Goal: Understand process/instructions: Learn how to perform a task or action

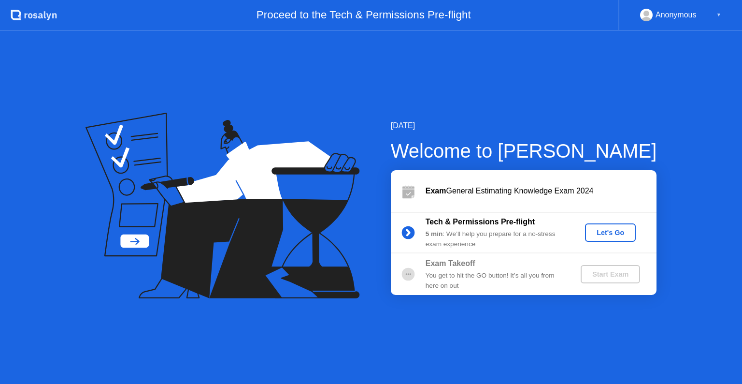
click at [606, 230] on div "Let's Go" at bounding box center [610, 233] width 43 height 8
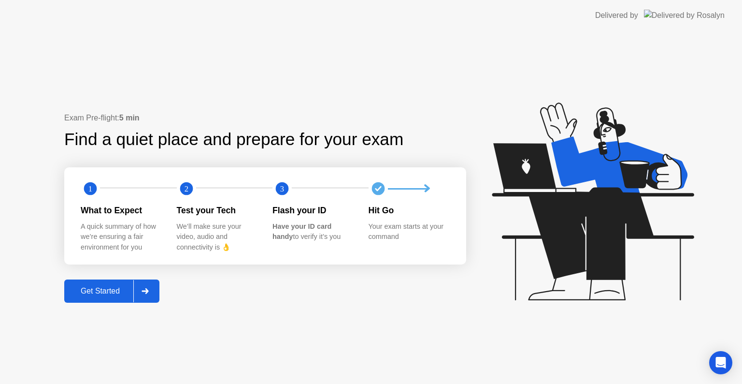
click at [91, 288] on div "Get Started" at bounding box center [100, 291] width 66 height 9
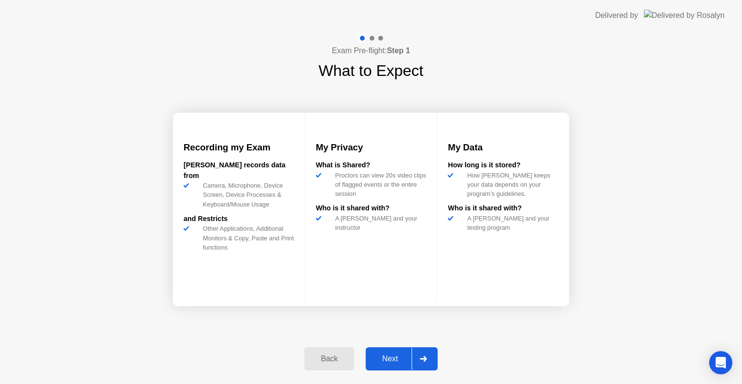
click at [394, 357] on div "Next" at bounding box center [390, 358] width 43 height 9
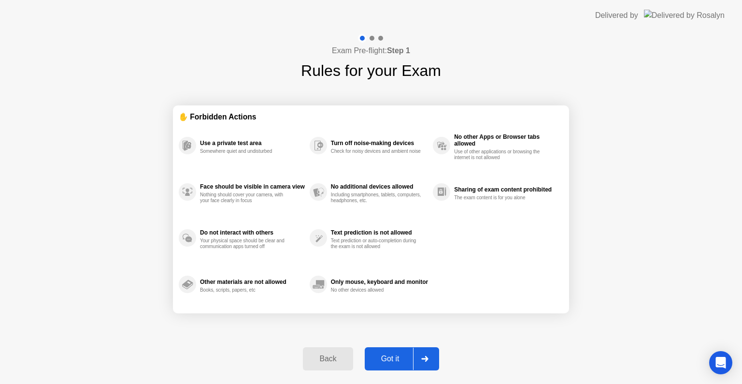
click at [394, 357] on div "Got it" at bounding box center [390, 358] width 45 height 9
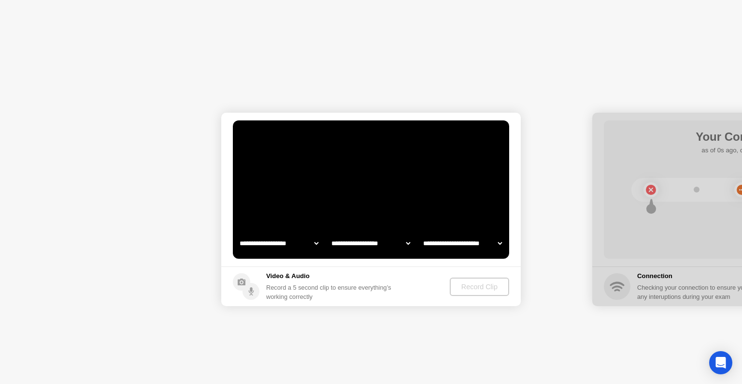
select select "**********"
select select "*******"
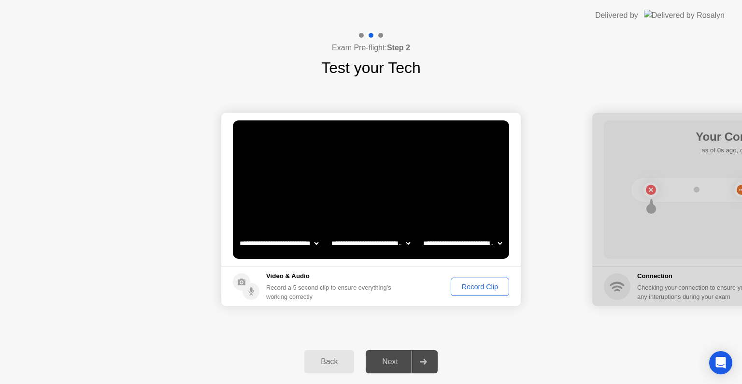
click at [483, 279] on button "Record Clip" at bounding box center [480, 286] width 58 height 18
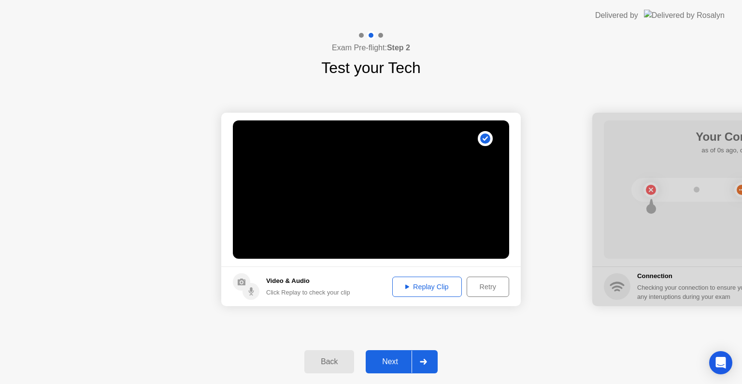
click at [397, 358] on div "Next" at bounding box center [390, 361] width 43 height 9
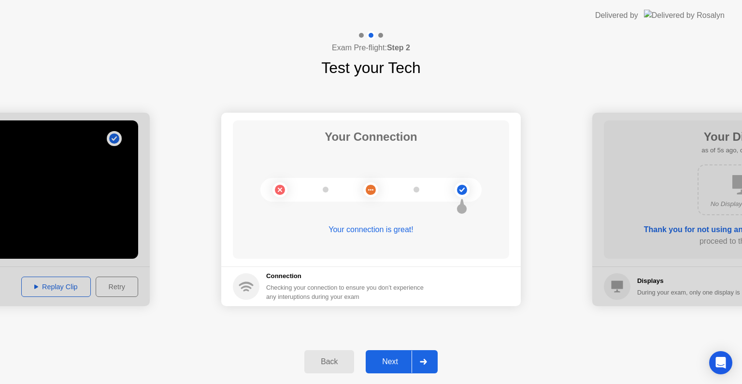
click at [392, 362] on div "Next" at bounding box center [390, 361] width 43 height 9
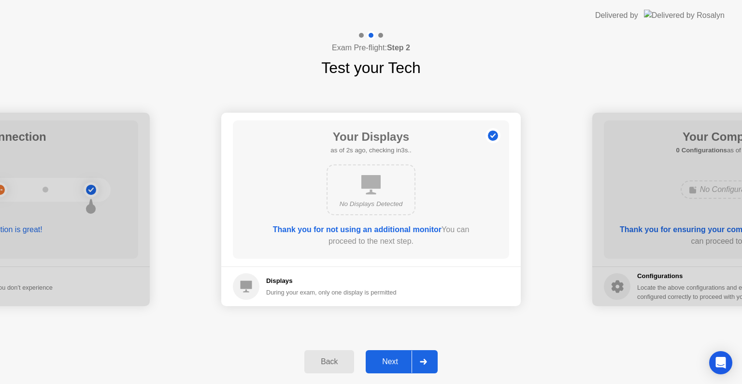
click at [392, 362] on div "Next" at bounding box center [390, 361] width 43 height 9
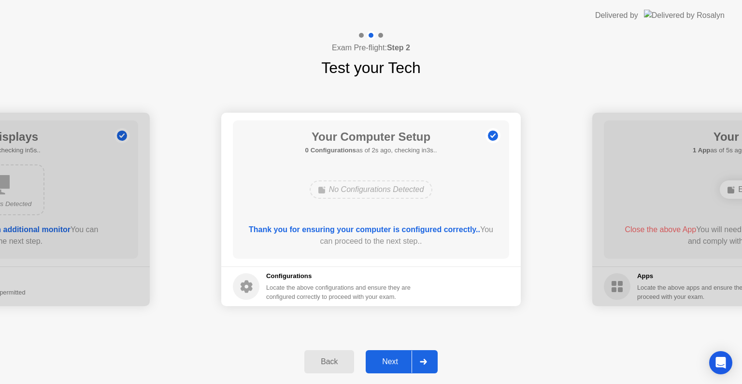
click at [392, 362] on div "Next" at bounding box center [390, 361] width 43 height 9
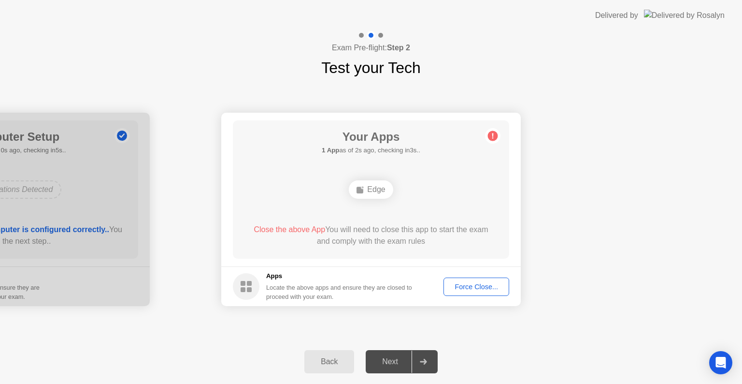
click at [485, 289] on div "Force Close..." at bounding box center [476, 287] width 59 height 8
